Goal: Task Accomplishment & Management: Use online tool/utility

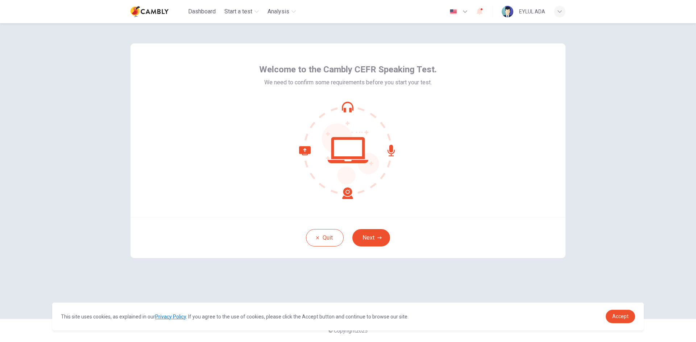
click at [346, 107] on icon at bounding box center [348, 150] width 98 height 98
click at [348, 107] on icon at bounding box center [348, 150] width 98 height 98
click at [377, 238] on icon "button" at bounding box center [379, 238] width 4 height 3
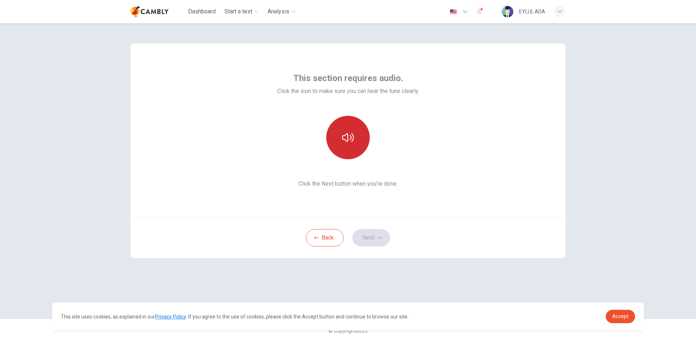
click at [356, 138] on button "button" at bounding box center [347, 137] width 43 height 43
click at [373, 246] on button "Next" at bounding box center [371, 237] width 38 height 17
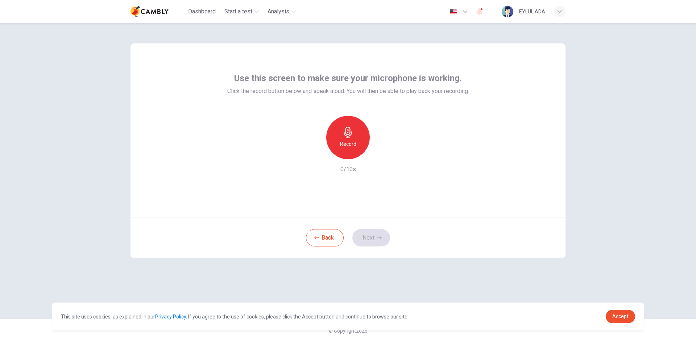
click at [341, 145] on h6 "Record" at bounding box center [348, 144] width 16 height 9
click at [350, 140] on h6 "Stop" at bounding box center [347, 144] width 11 height 9
click at [382, 156] on icon "button" at bounding box center [380, 153] width 7 height 7
click at [376, 239] on button "Next" at bounding box center [371, 237] width 38 height 17
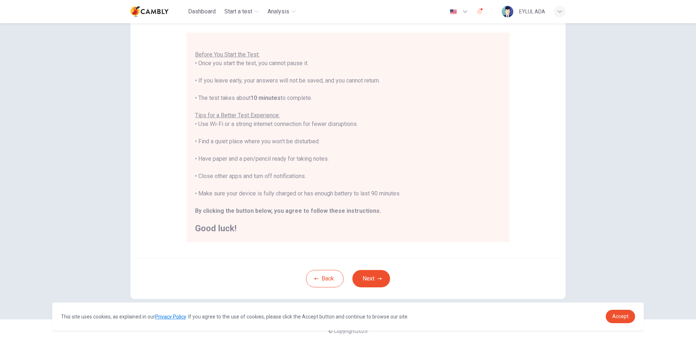
scroll to position [60, 0]
click at [373, 278] on button "Next" at bounding box center [371, 278] width 38 height 17
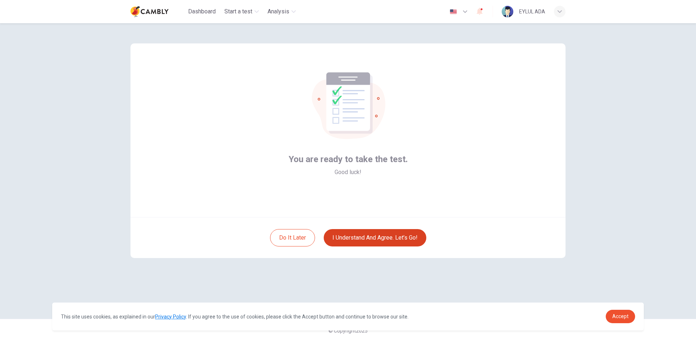
scroll to position [0, 0]
click at [397, 242] on button "I understand and agree. Let’s go!" at bounding box center [374, 237] width 103 height 17
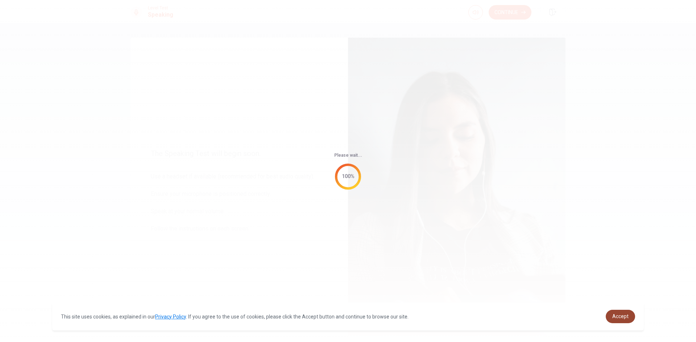
click at [623, 318] on span "Accept" at bounding box center [620, 317] width 16 height 6
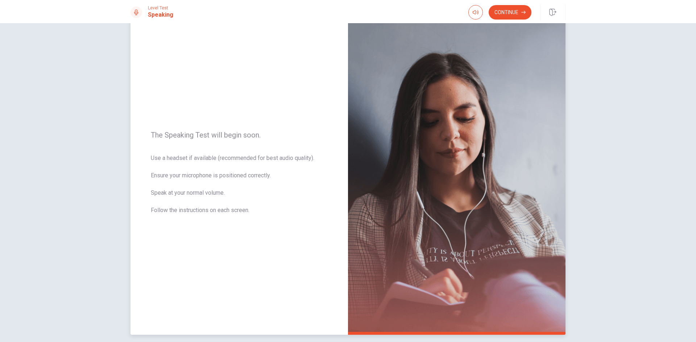
scroll to position [36, 0]
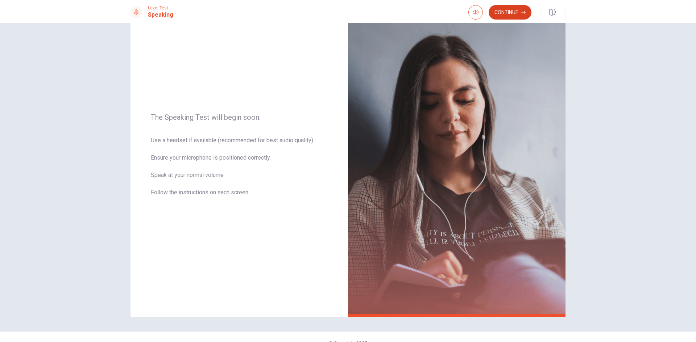
click at [508, 10] on button "Continue" at bounding box center [509, 12] width 43 height 14
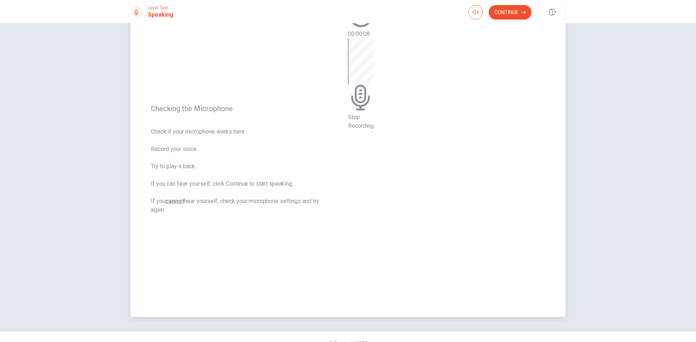
click at [373, 110] on icon at bounding box center [361, 98] width 26 height 26
click at [350, 65] on icon "Play Audio" at bounding box center [350, 65] width 0 height 0
click at [496, 12] on button "Continue" at bounding box center [509, 12] width 43 height 14
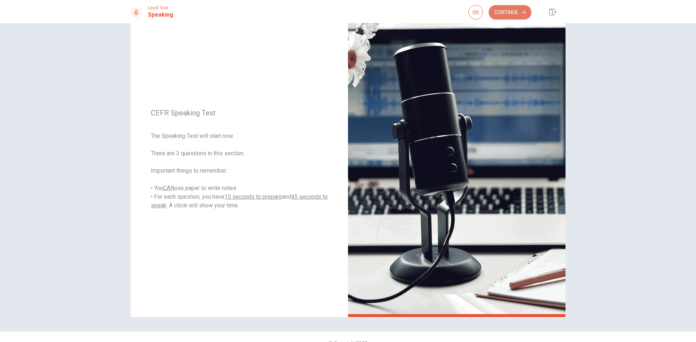
click at [515, 14] on button "Continue" at bounding box center [509, 12] width 43 height 14
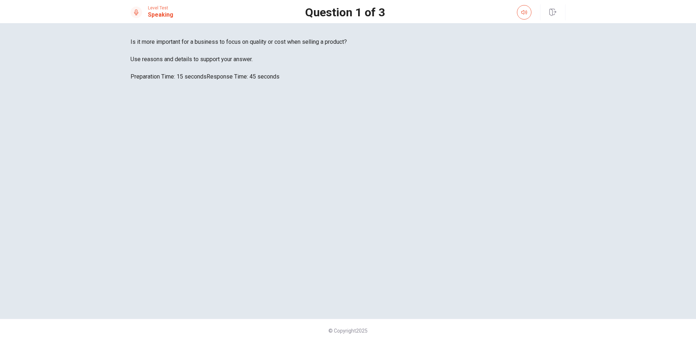
drag, startPoint x: 204, startPoint y: 182, endPoint x: 145, endPoint y: 169, distance: 59.8
click at [145, 81] on div "Is it more important for a business to focus on quality or cost when selling a …" at bounding box center [347, 59] width 435 height 43
drag, startPoint x: 147, startPoint y: 168, endPoint x: 180, endPoint y: 175, distance: 33.9
click at [180, 81] on div "Is it more important for a business to focus on quality or cost when selling a …" at bounding box center [347, 59] width 435 height 43
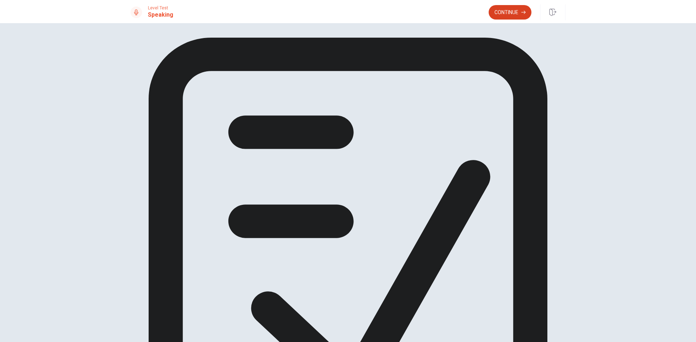
click at [509, 12] on button "Continue" at bounding box center [509, 12] width 43 height 14
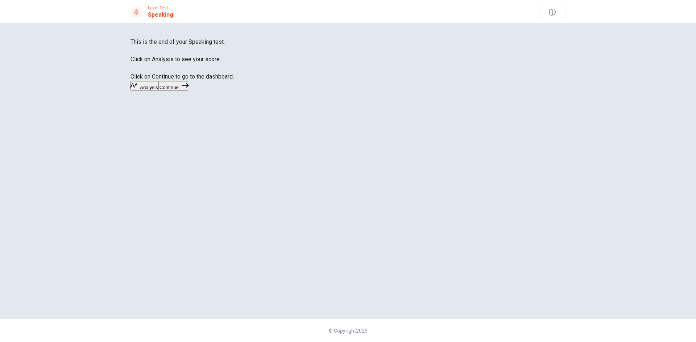
click at [188, 91] on button "Continue" at bounding box center [173, 86] width 29 height 10
